Goal: Task Accomplishment & Management: Manage account settings

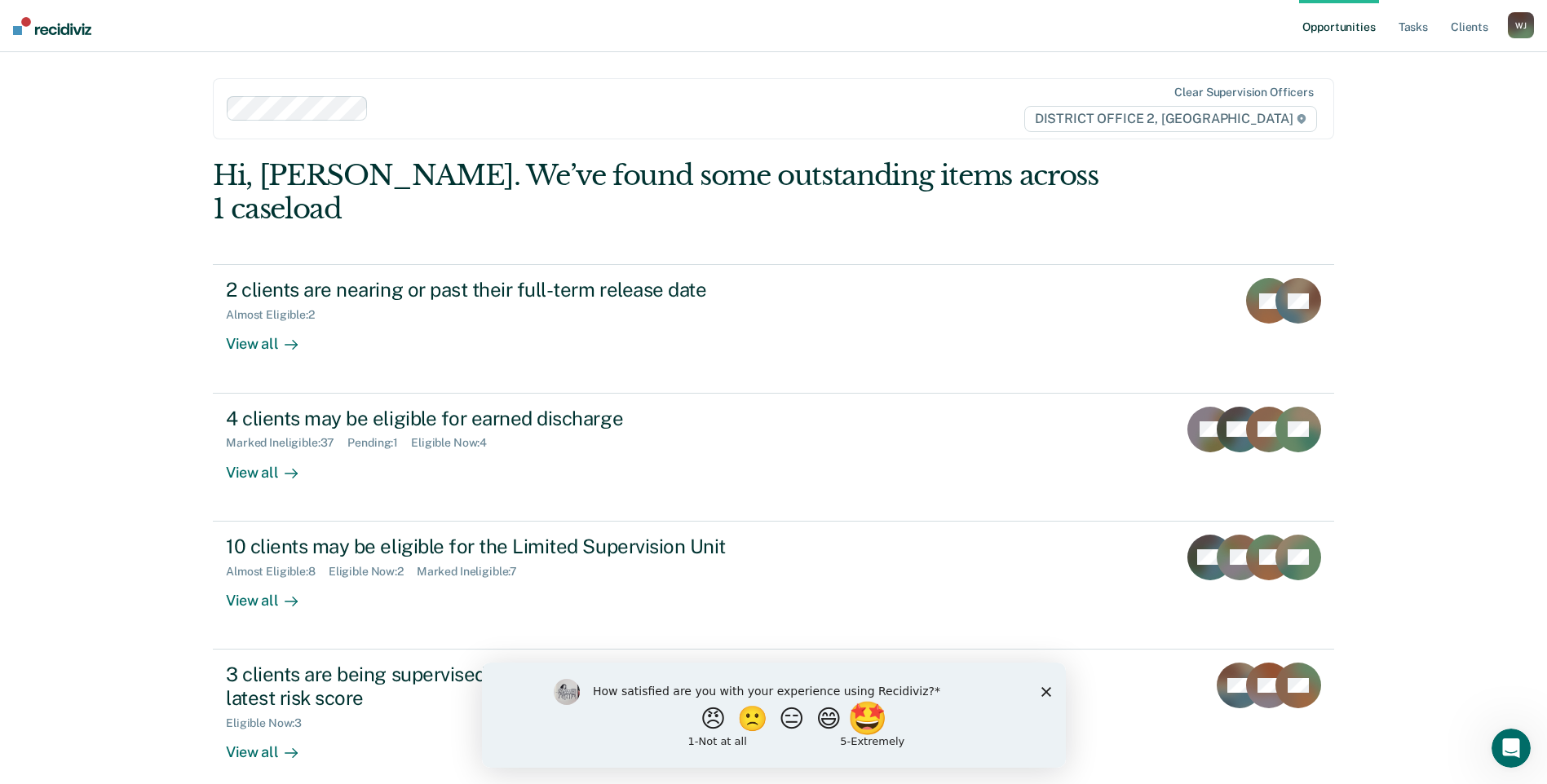
click at [886, 728] on button "🤩" at bounding box center [869, 718] width 44 height 33
click at [1039, 695] on div "What is the reason for the score that you gave?" at bounding box center [773, 718] width 584 height 98
click at [1041, 699] on icon "Close survey" at bounding box center [1045, 698] width 10 height 10
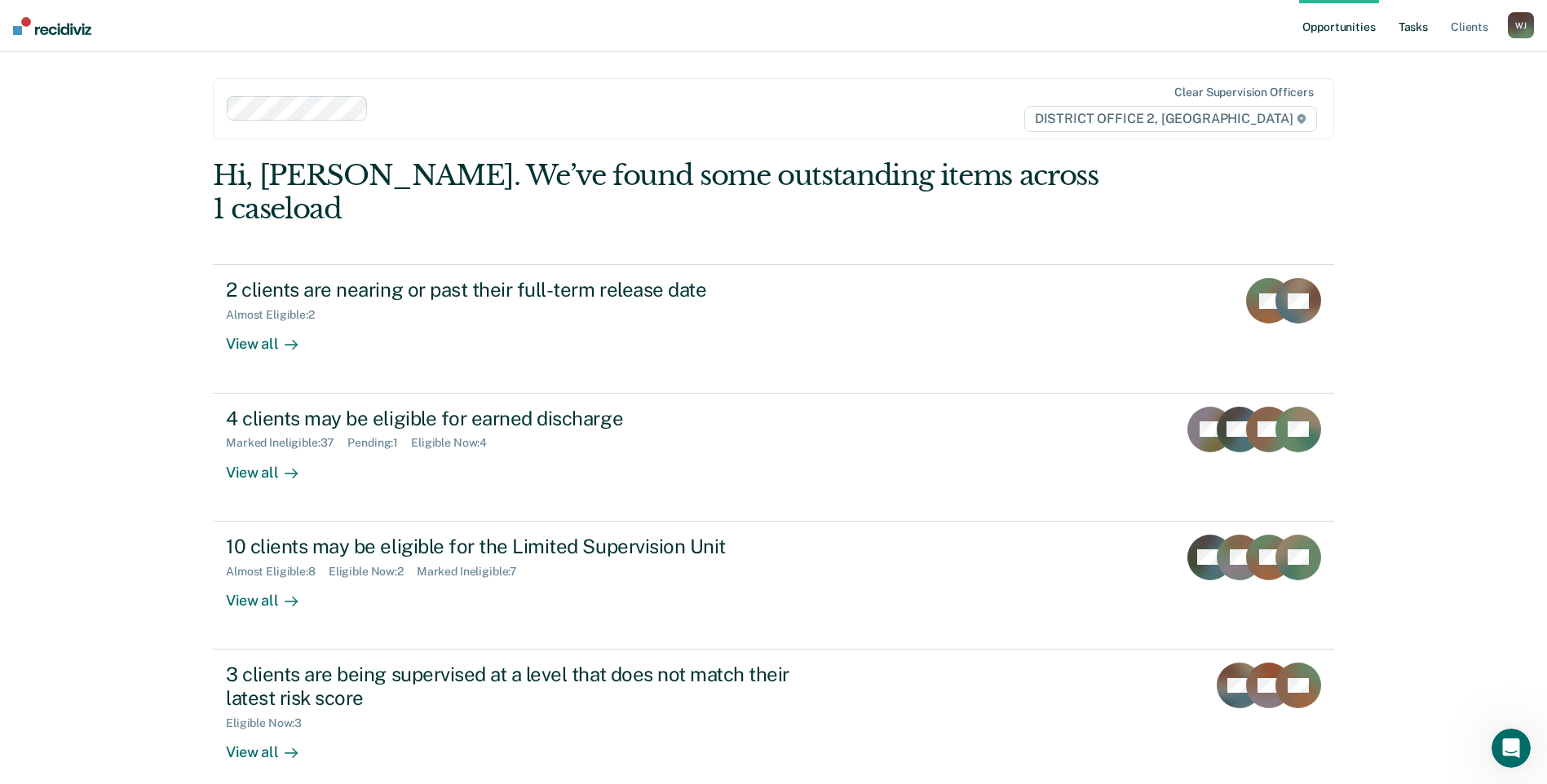
click at [1414, 38] on link "Tasks" at bounding box center [1412, 26] width 36 height 52
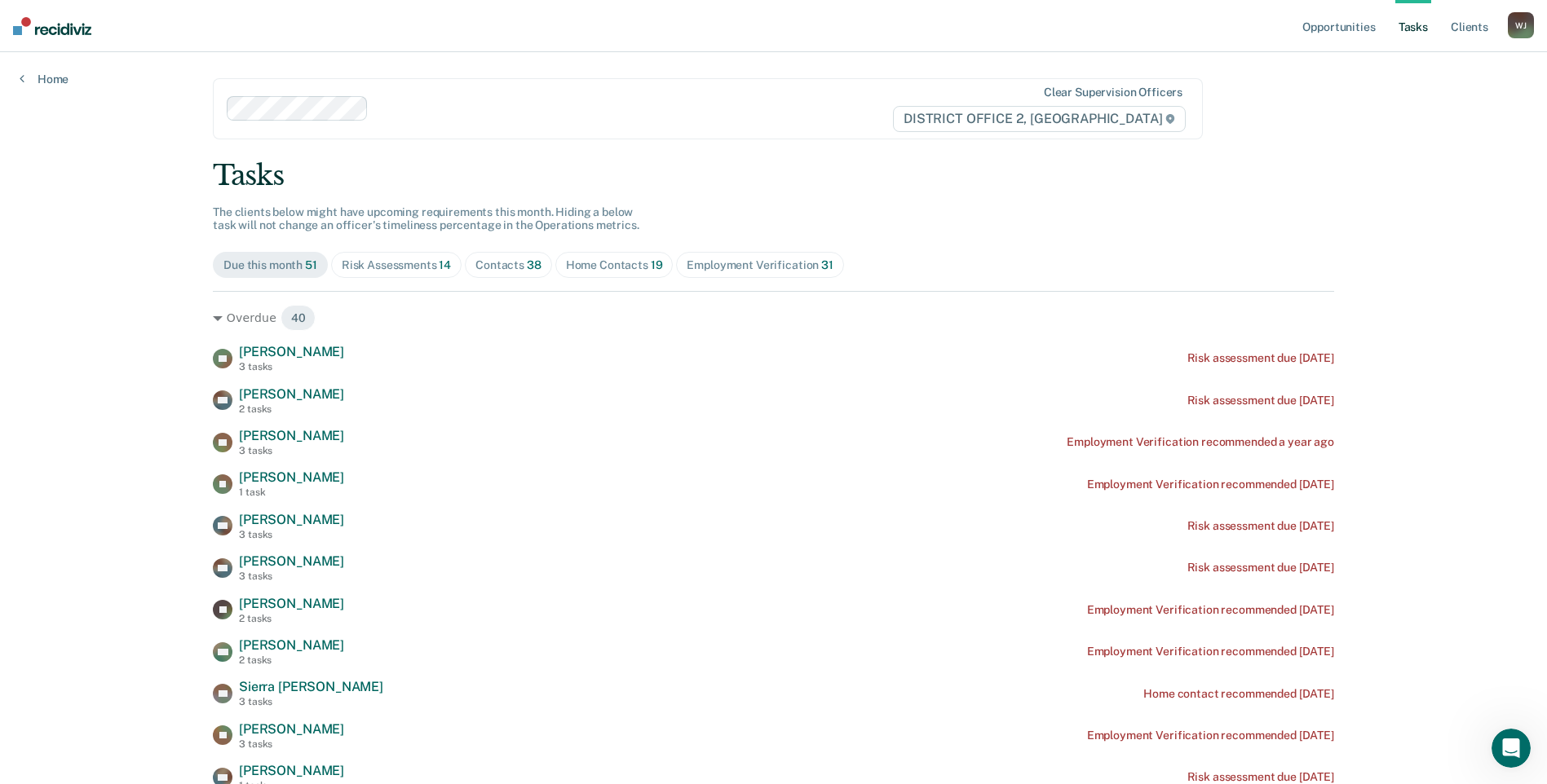
click at [402, 255] on span "Risk Assessments 14" at bounding box center [396, 265] width 130 height 26
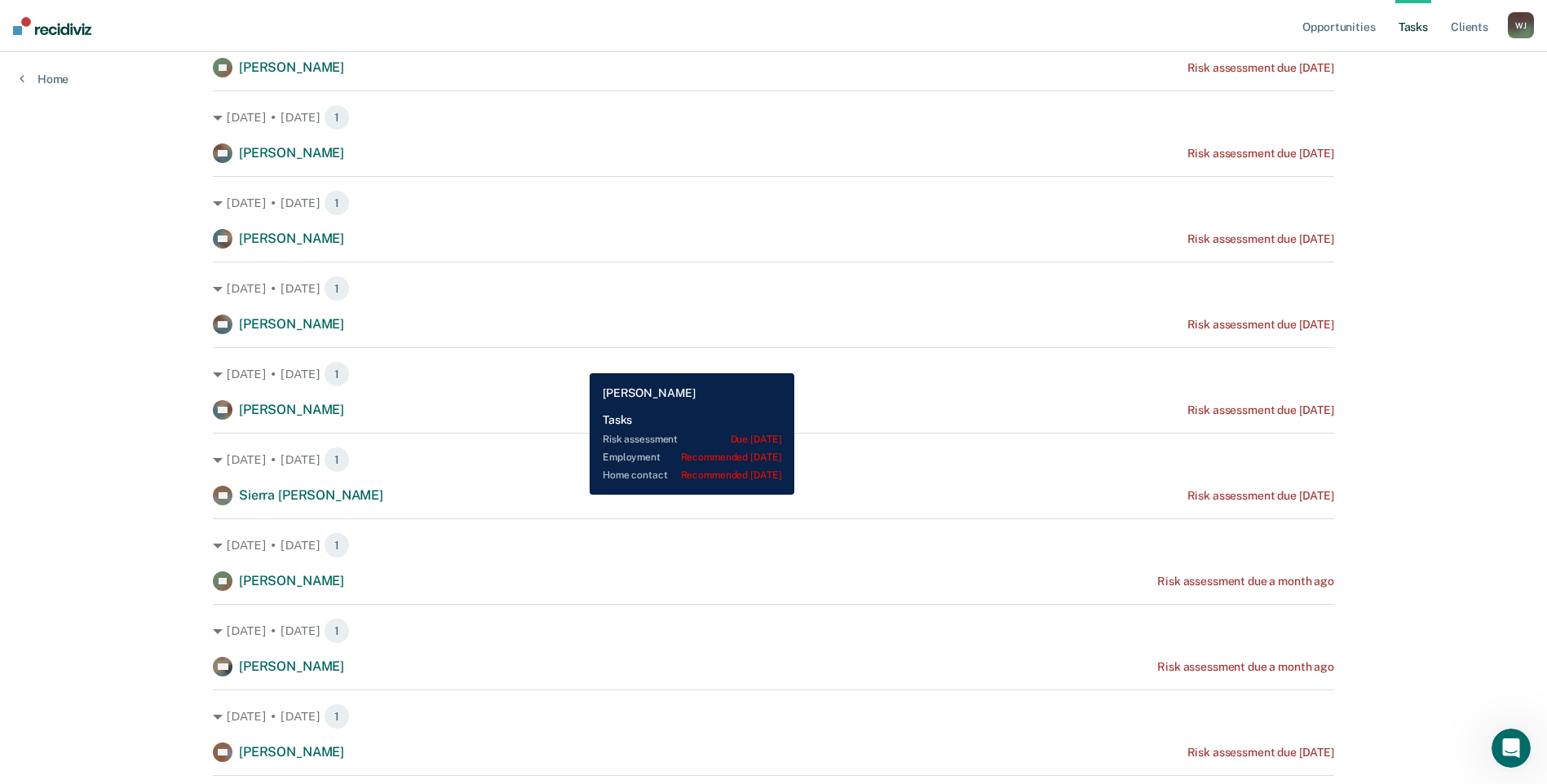
scroll to position [326, 0]
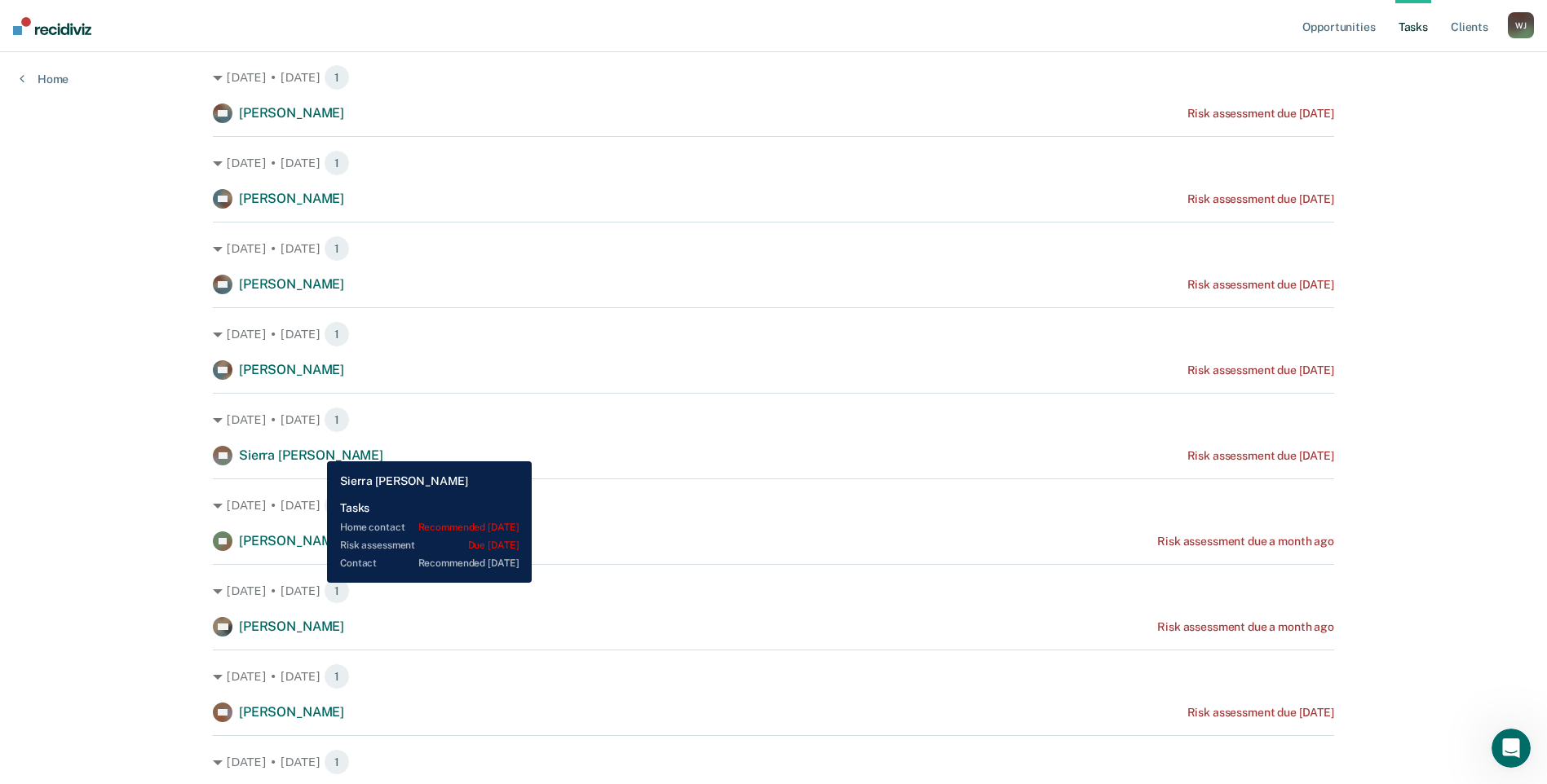
click at [314, 449] on span "Sierra [PERSON_NAME]" at bounding box center [311, 454] width 144 height 16
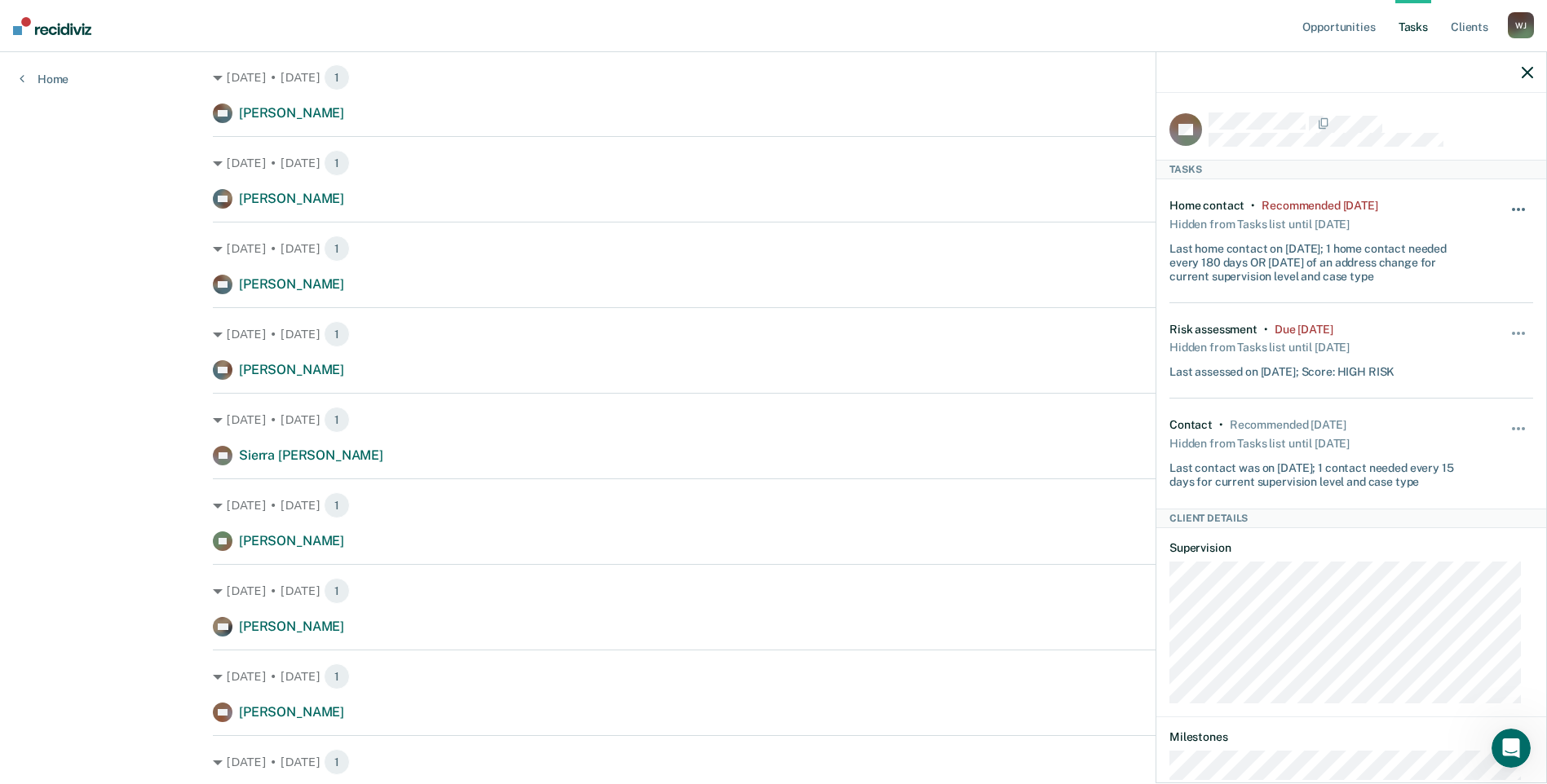
click at [1508, 204] on button "button" at bounding box center [1520, 217] width 27 height 26
click at [1333, 332] on div "Due [DATE]" at bounding box center [1304, 329] width 59 height 14
click at [1507, 329] on button "button" at bounding box center [1520, 342] width 27 height 26
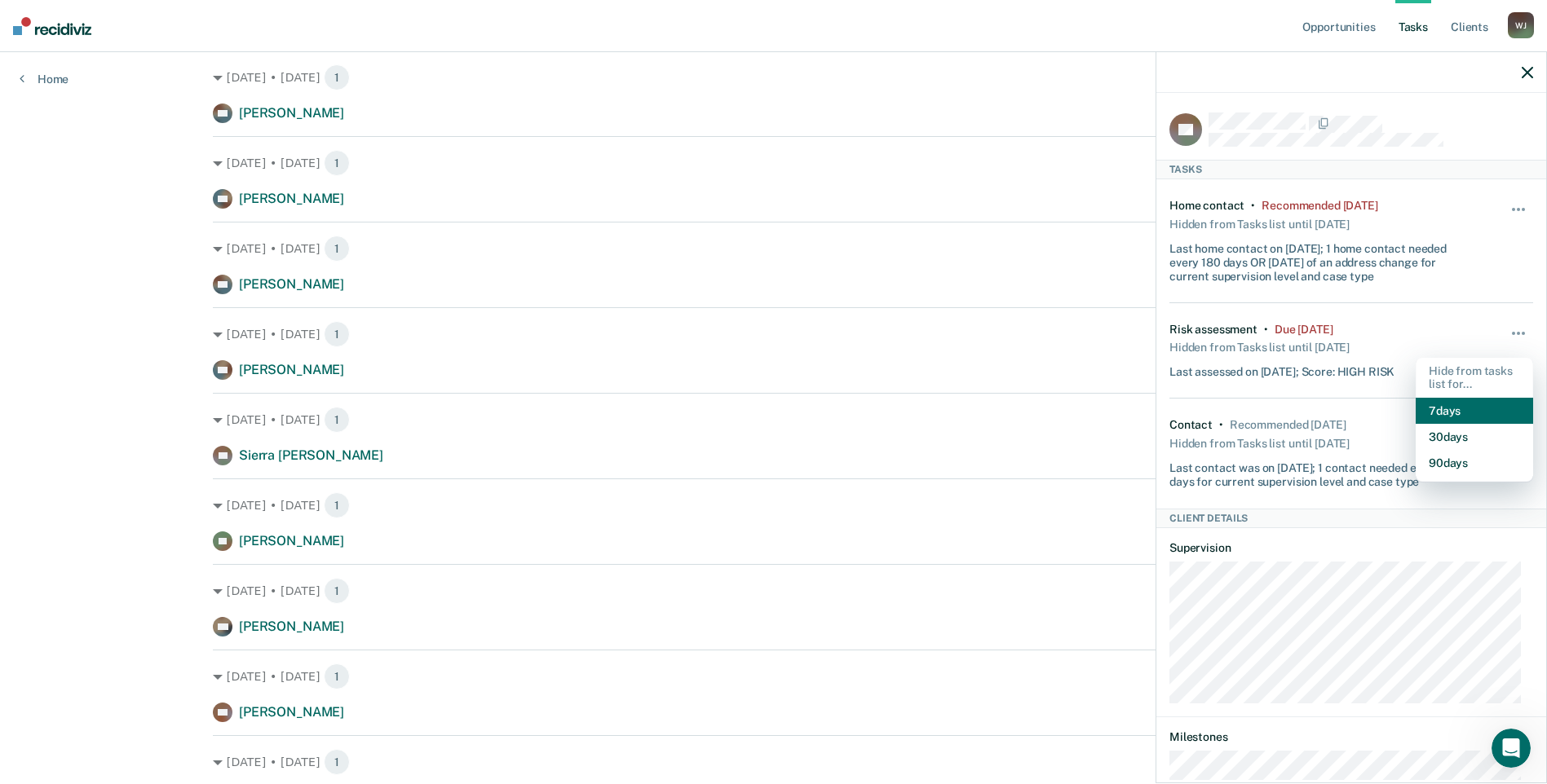
click at [1476, 408] on button "7 days" at bounding box center [1475, 410] width 117 height 26
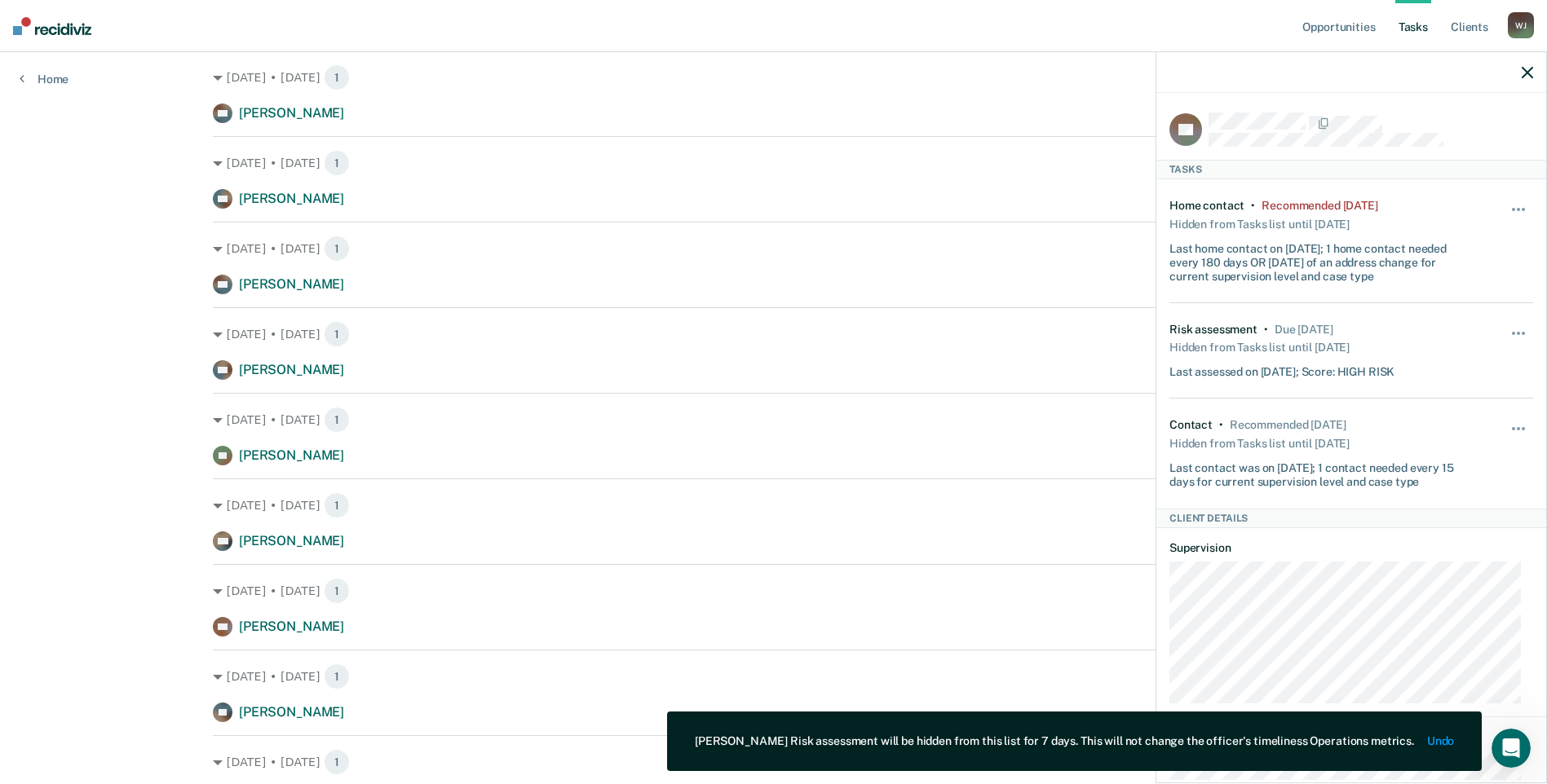
click at [1526, 71] on icon "button" at bounding box center [1527, 72] width 11 height 11
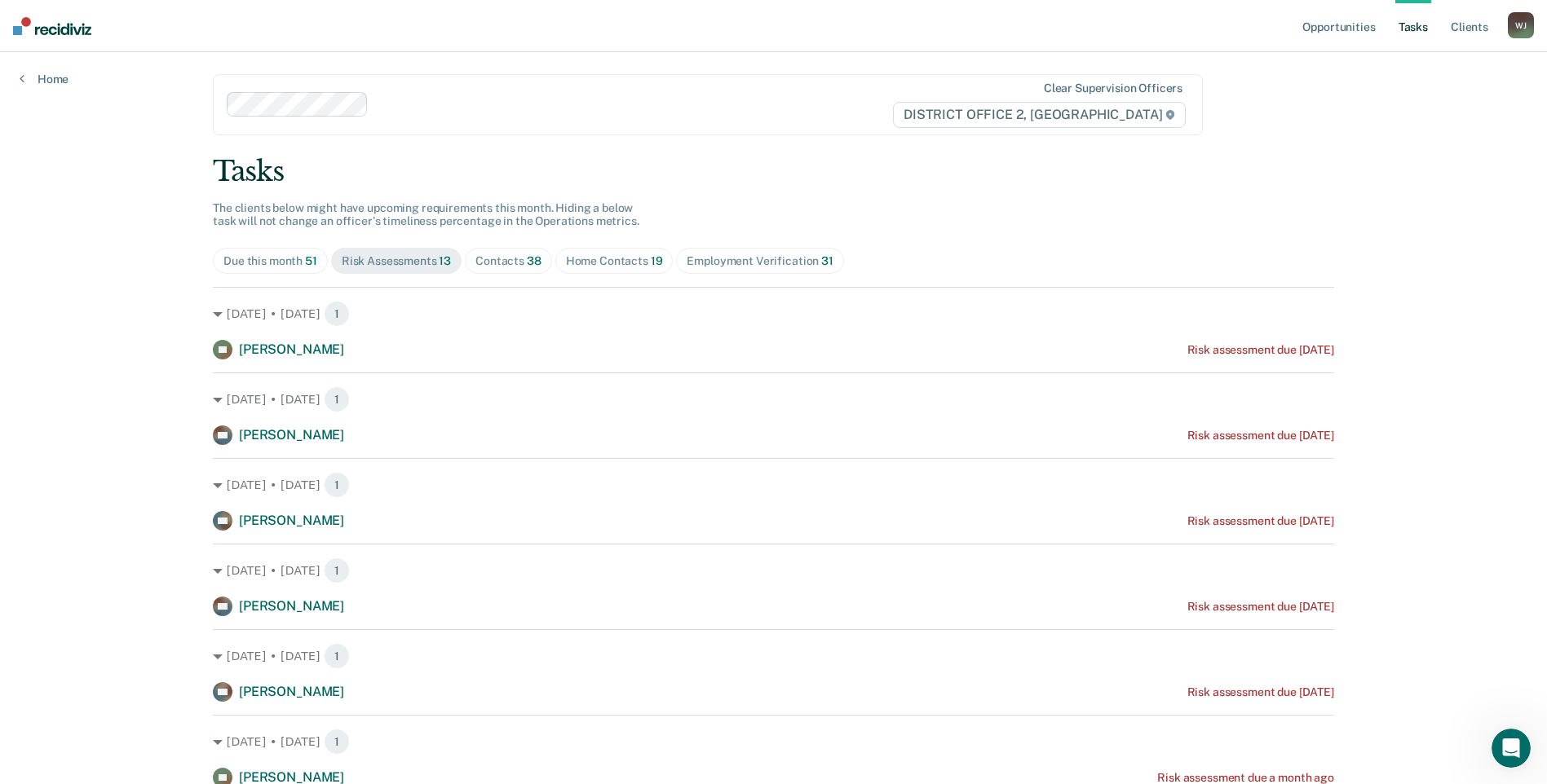
scroll to position [0, 0]
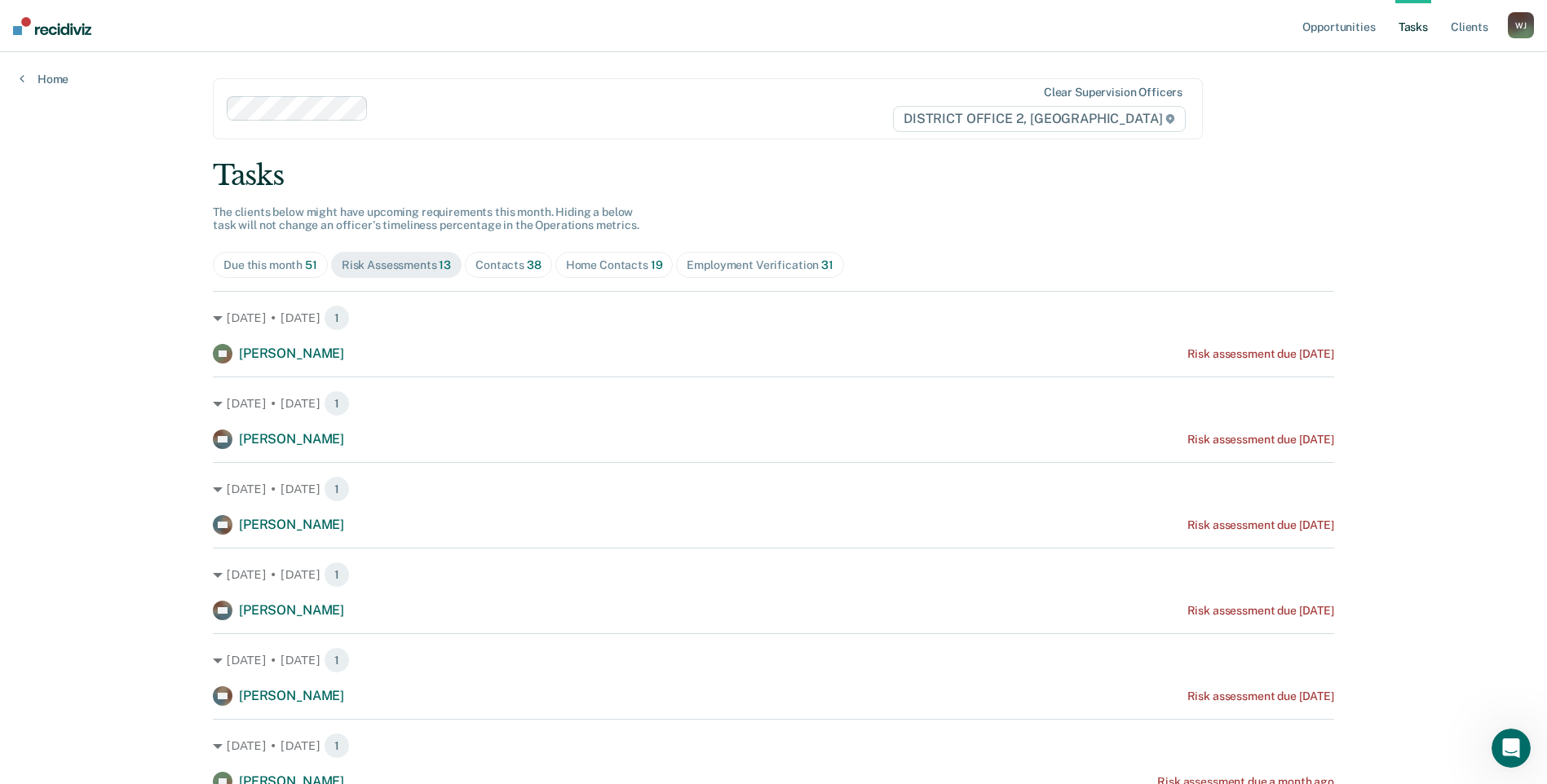
click at [527, 266] on span "38" at bounding box center [534, 265] width 15 height 13
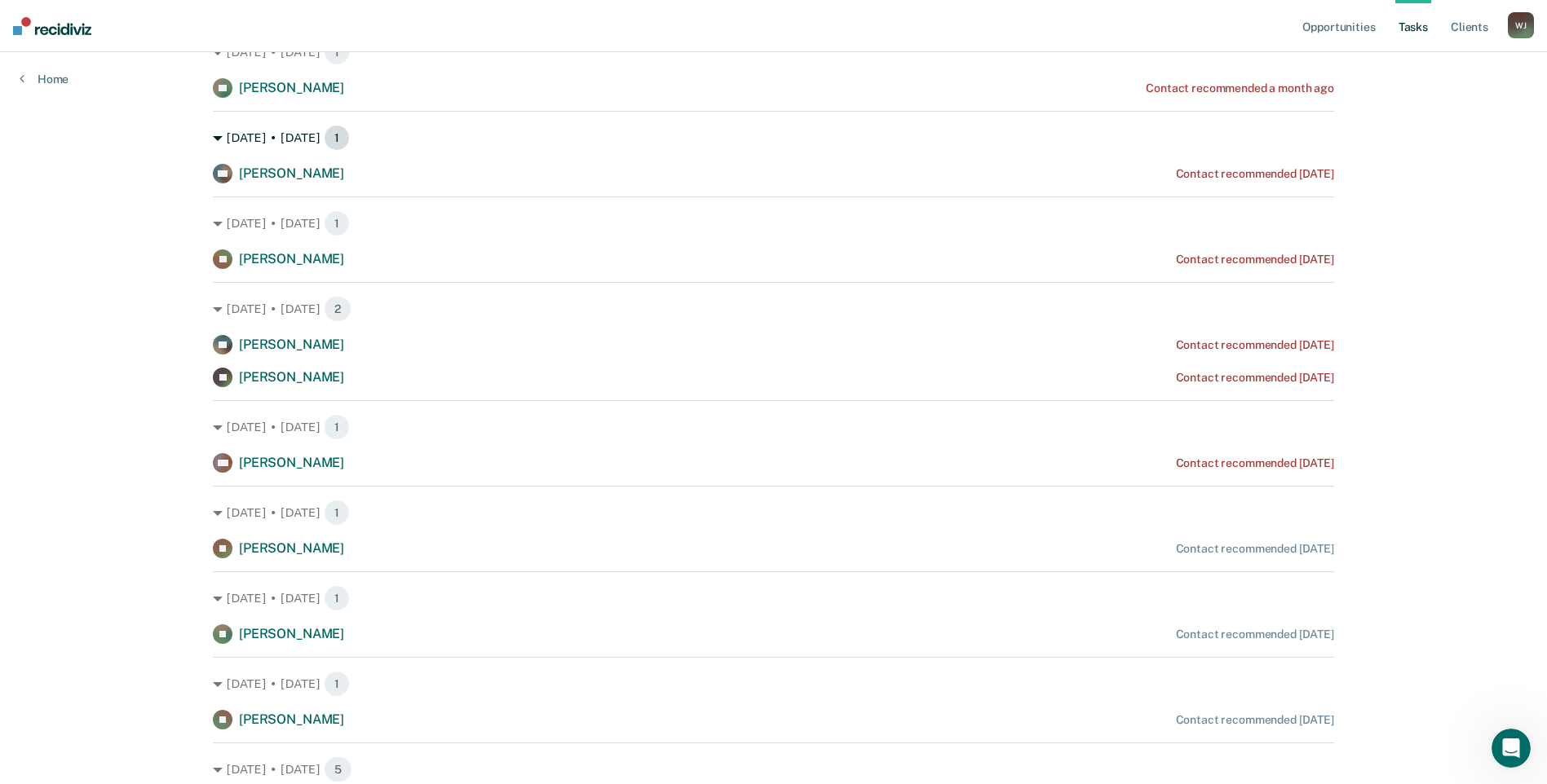
scroll to position [163, 0]
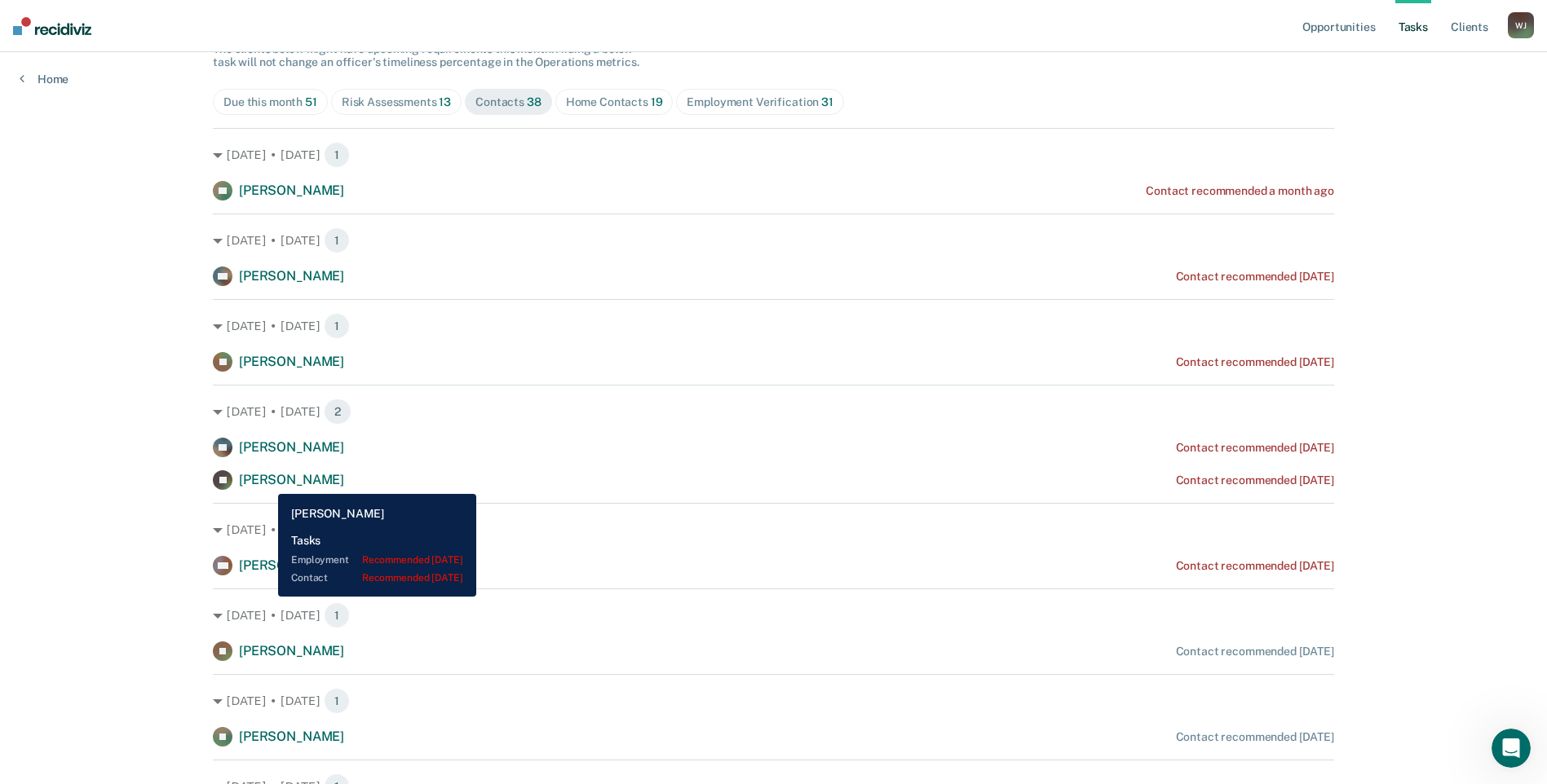
click at [266, 482] on span "[PERSON_NAME]" at bounding box center [291, 479] width 105 height 16
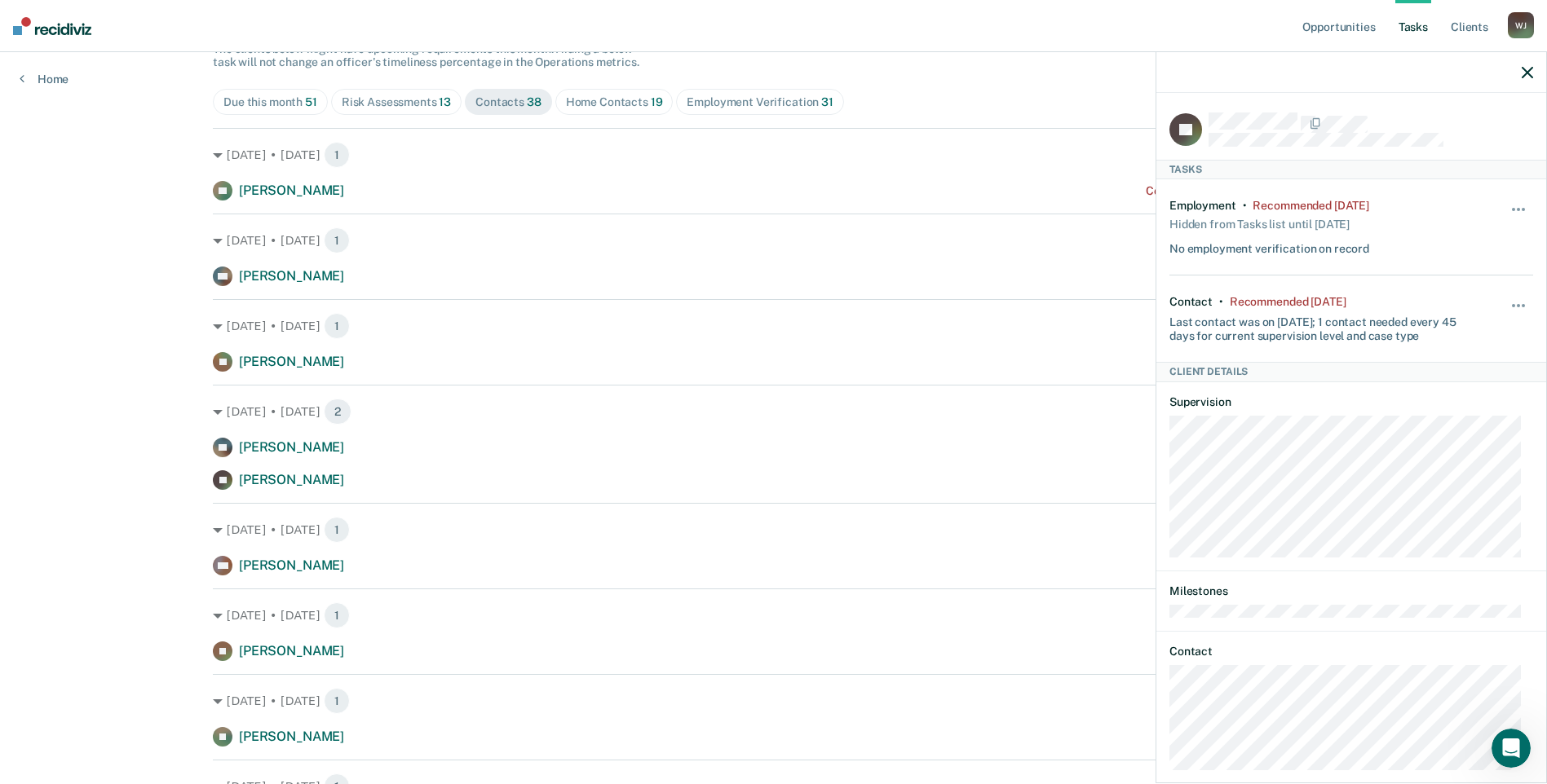
click at [1506, 296] on div "Hide from tasks list for... 7 days 30 days 90 days" at bounding box center [1520, 319] width 27 height 48
click at [1506, 297] on div "Hide from tasks list for... 7 days 30 days 90 days" at bounding box center [1520, 319] width 27 height 48
click at [1506, 300] on button "button" at bounding box center [1520, 313] width 27 height 26
click at [1468, 432] on button "90 days" at bounding box center [1475, 436] width 117 height 26
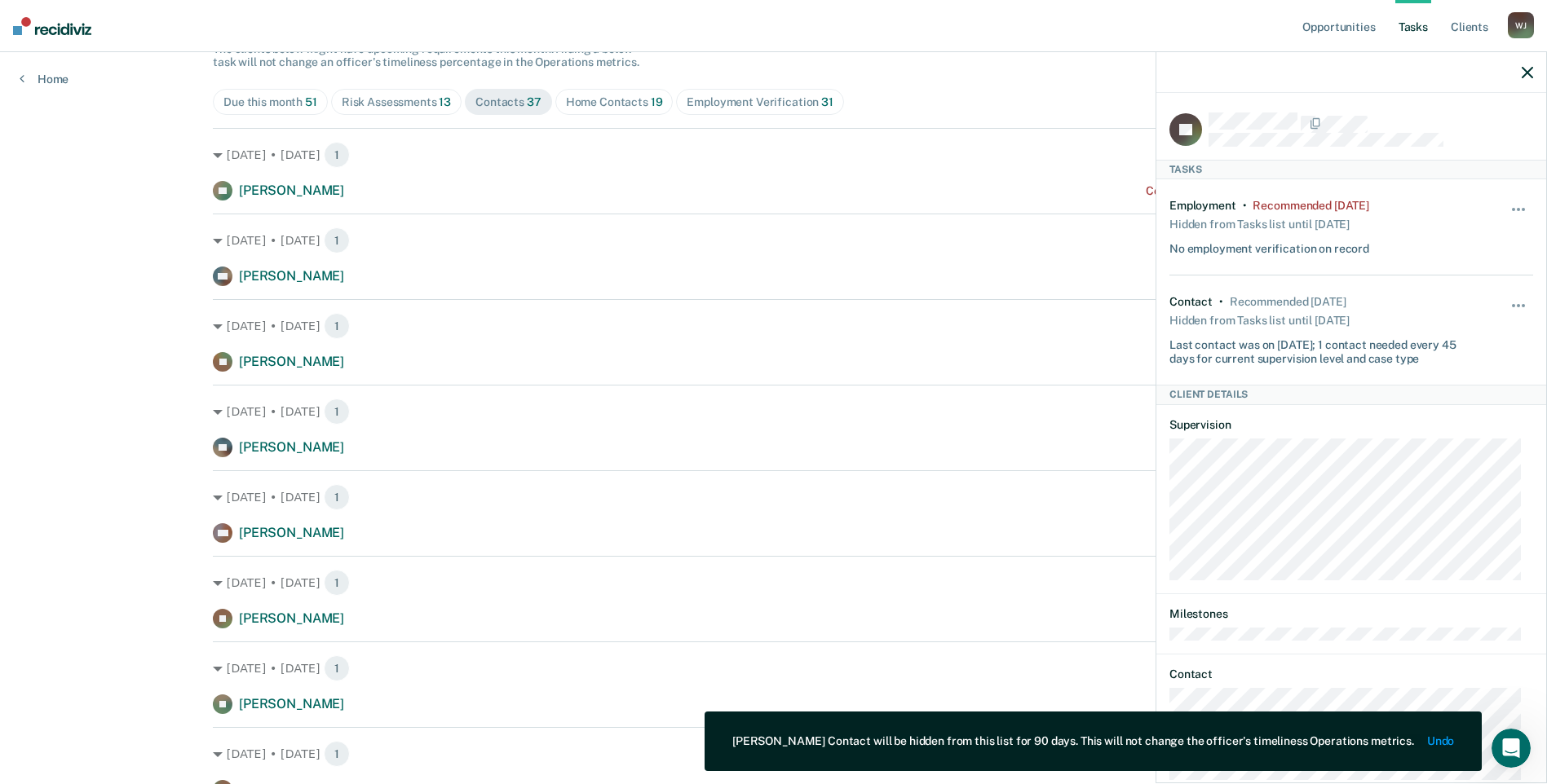
click at [1523, 71] on icon "button" at bounding box center [1527, 72] width 11 height 11
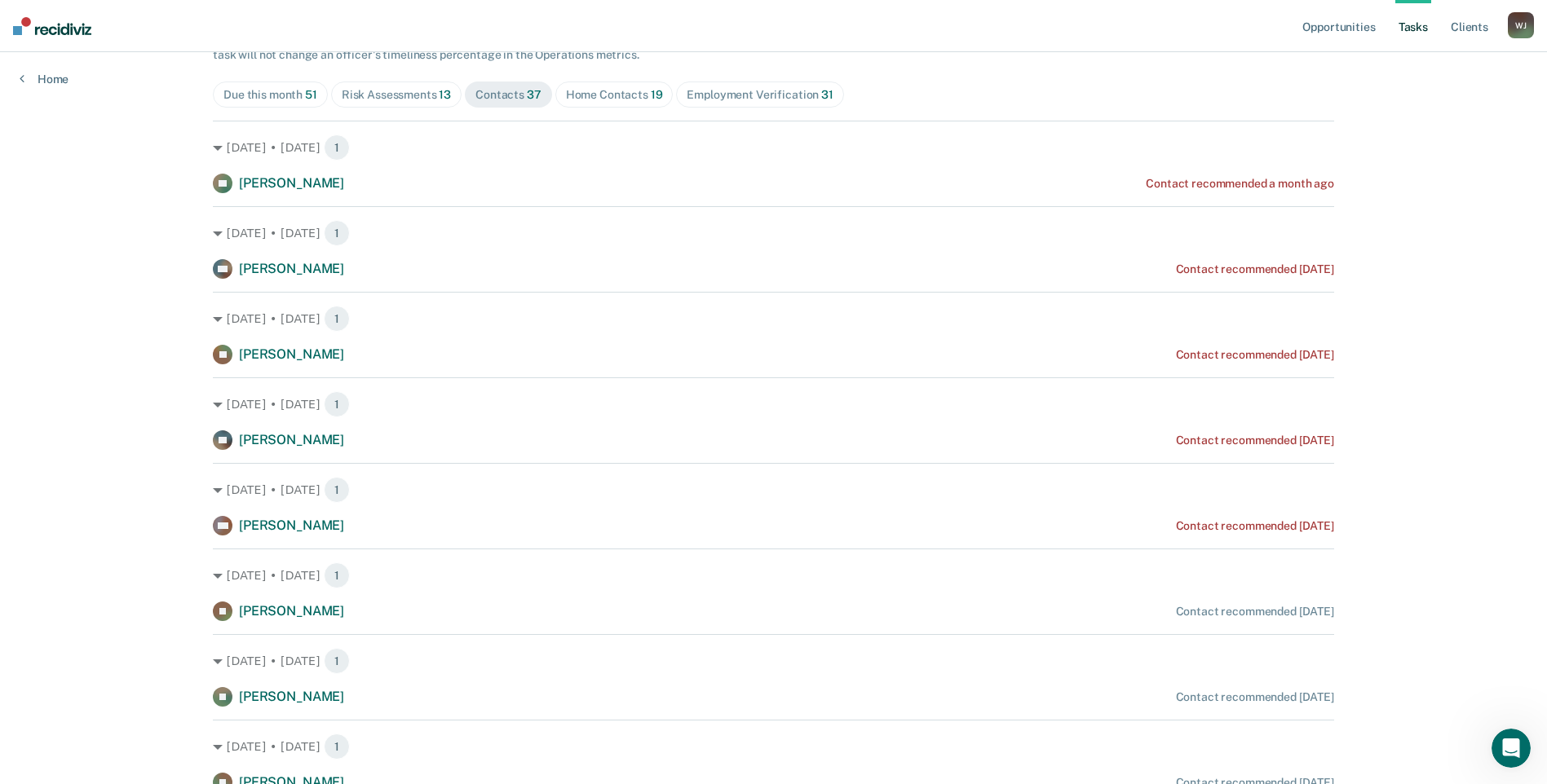
scroll to position [0, 0]
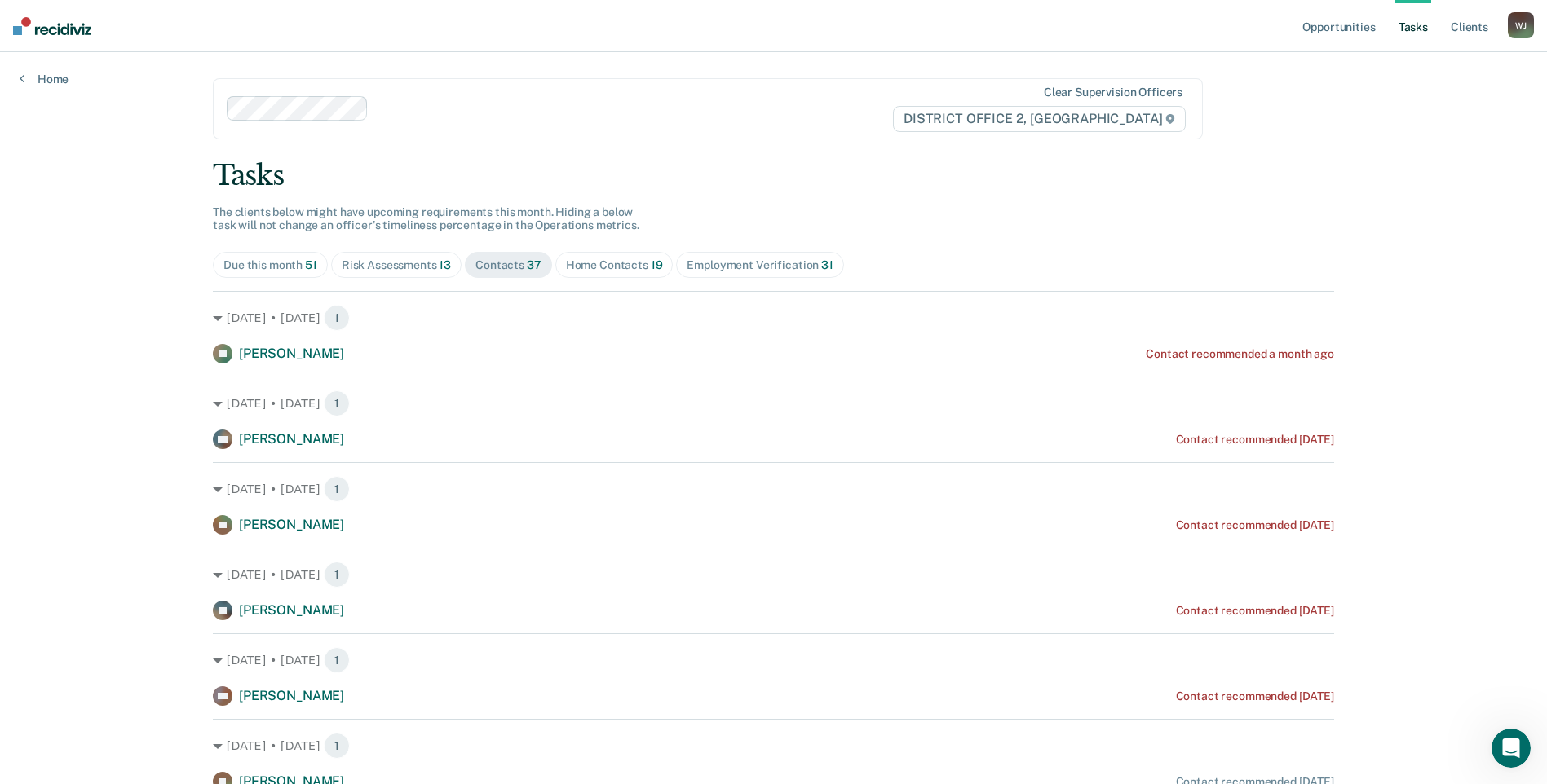
click at [576, 272] on span "Home Contacts 19" at bounding box center [614, 265] width 118 height 26
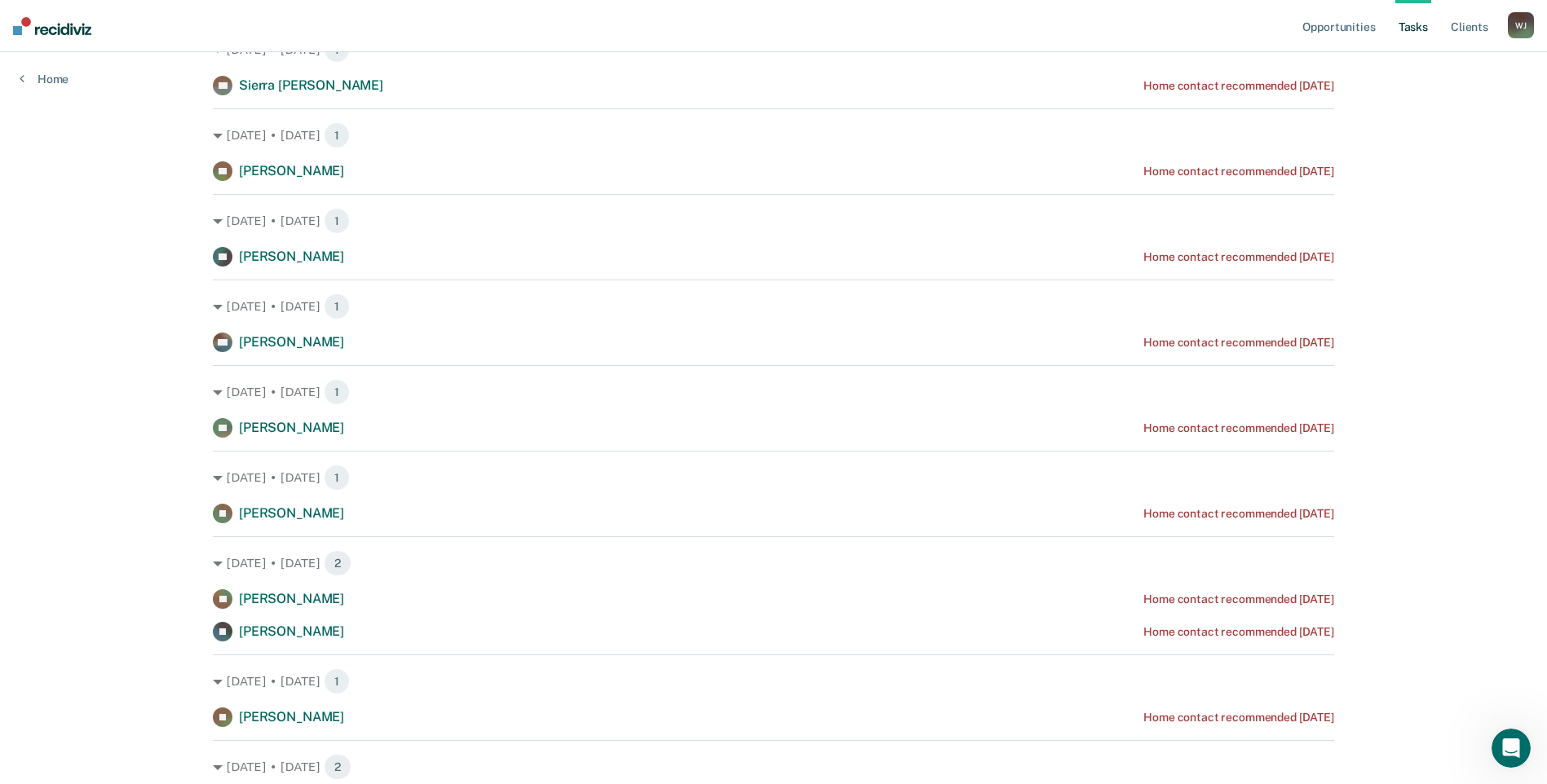
scroll to position [187, 0]
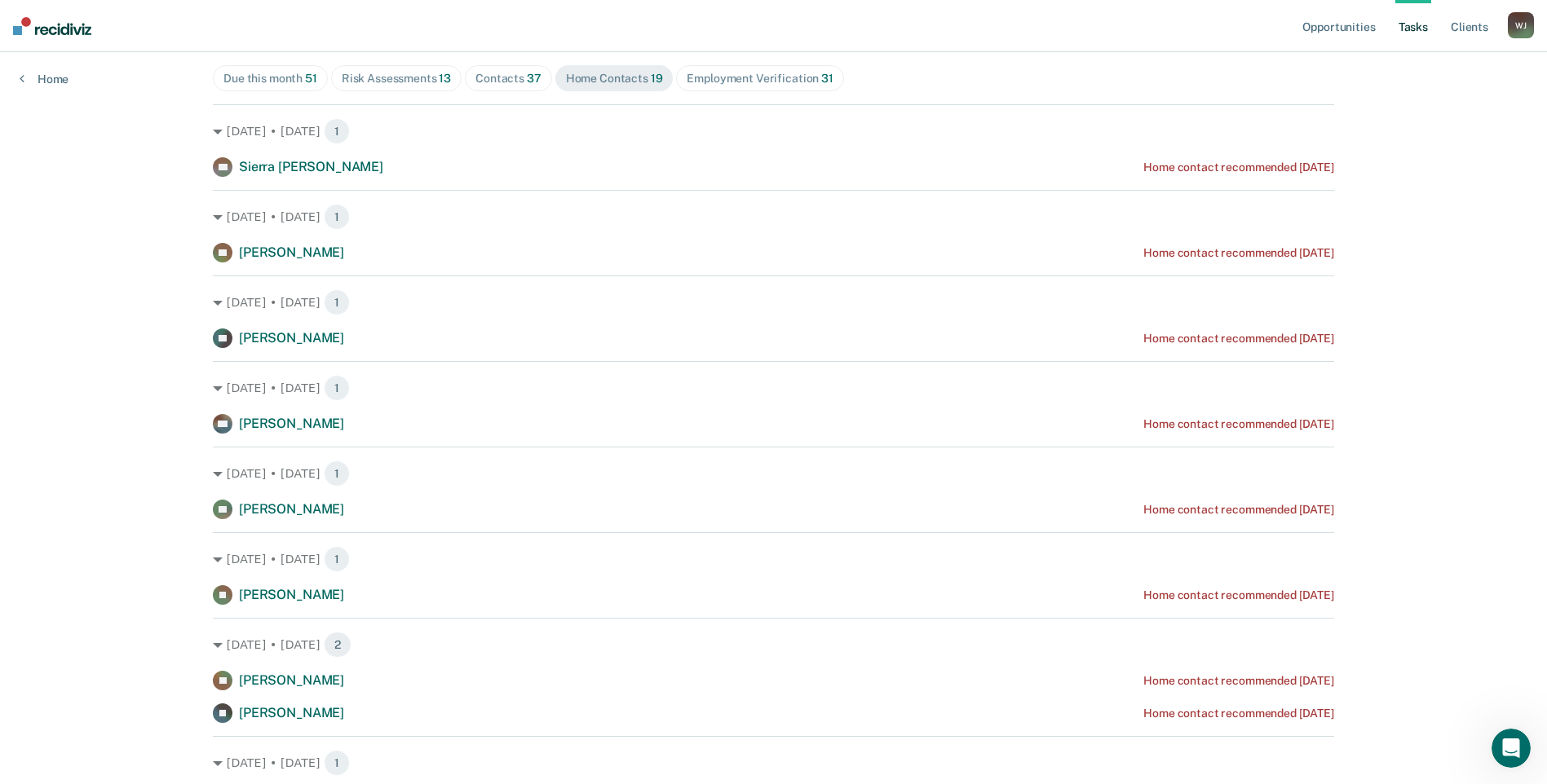
click at [133, 246] on div "Opportunities Tasks Client s [PERSON_NAME] Profile How it works Log Out Home Cl…" at bounding box center [774, 665] width 1547 height 1704
drag, startPoint x: 133, startPoint y: 246, endPoint x: 101, endPoint y: 303, distance: 65.4
click at [101, 306] on div "Opportunities Tasks Client s [PERSON_NAME] Profile How it works Log Out Home Cl…" at bounding box center [774, 665] width 1547 height 1704
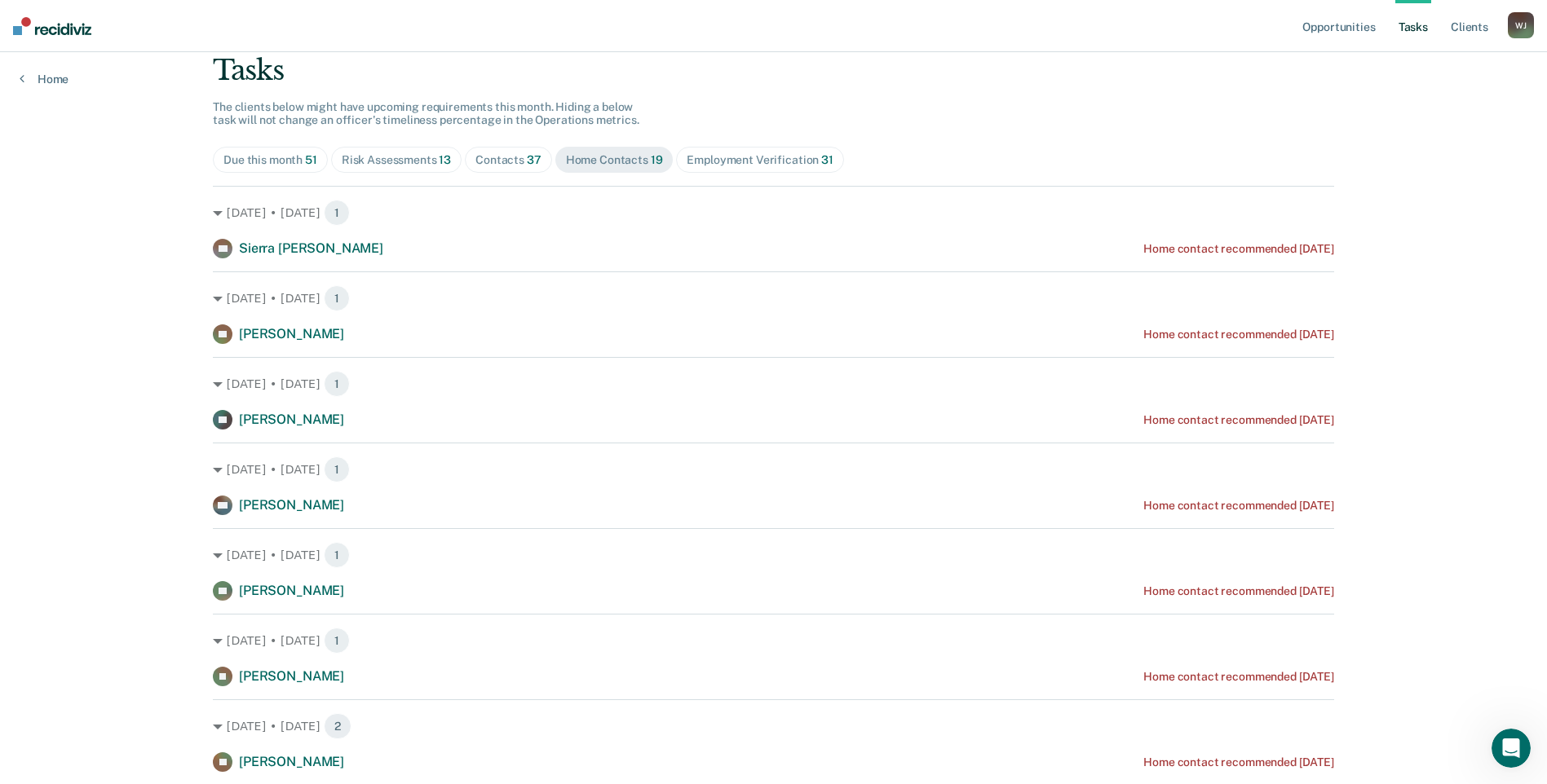
scroll to position [24, 0]
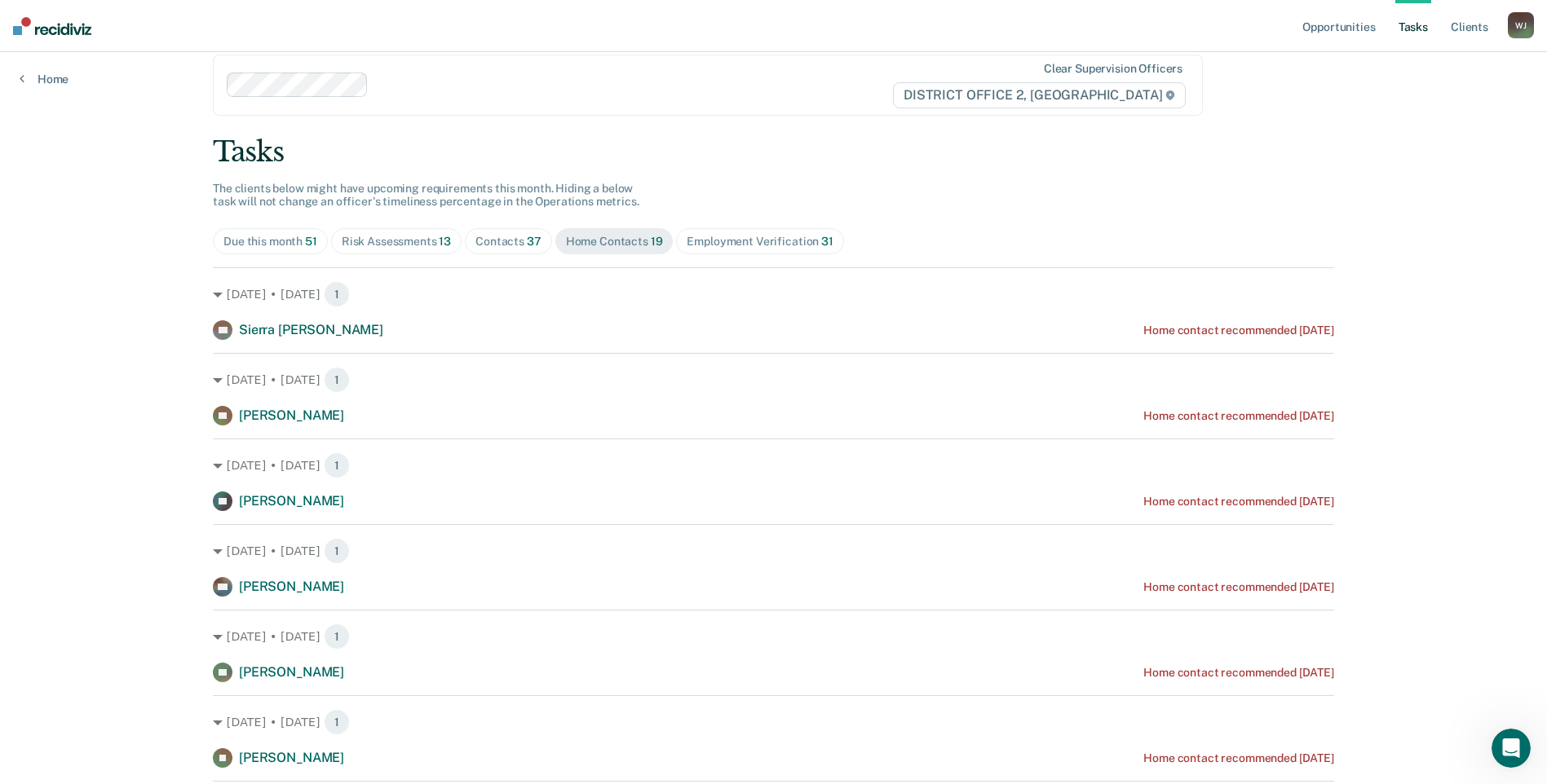
click at [510, 239] on div "Contacts 37" at bounding box center [509, 241] width 66 height 14
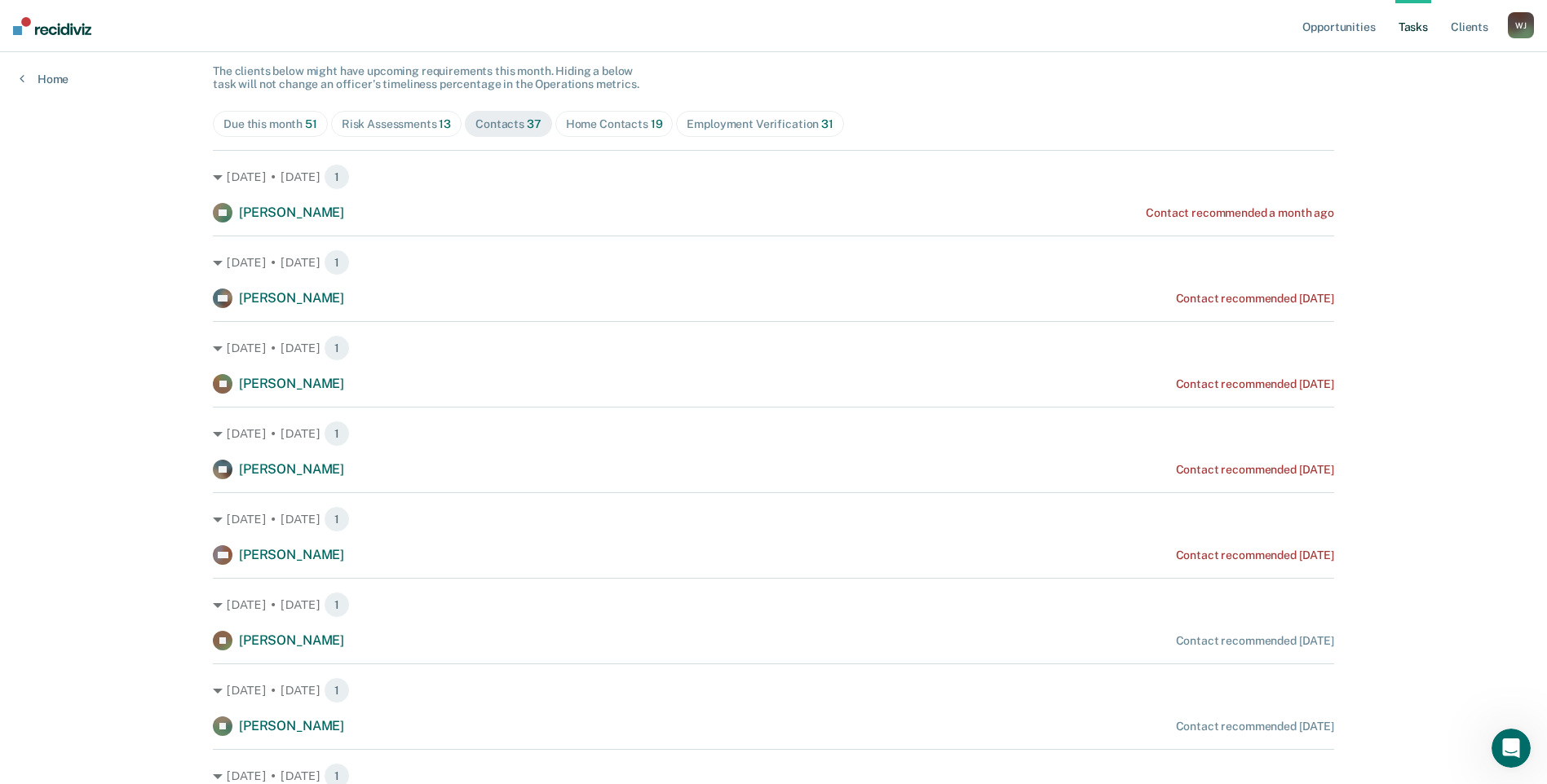
scroll to position [163, 0]
